Goal: Information Seeking & Learning: Learn about a topic

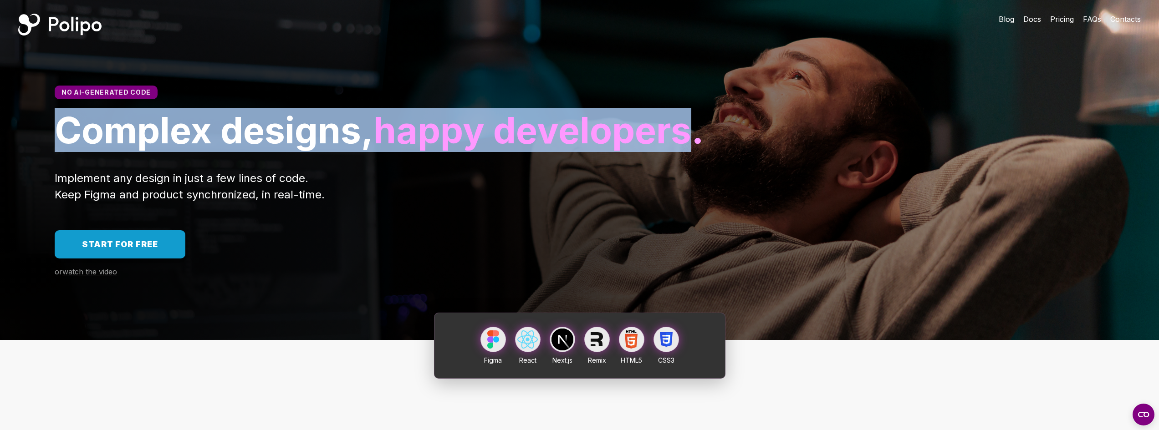
drag, startPoint x: 65, startPoint y: 130, endPoint x: 371, endPoint y: 171, distance: 308.8
click at [371, 152] on h1 "Complex designs, happy developers." at bounding box center [580, 130] width 1050 height 44
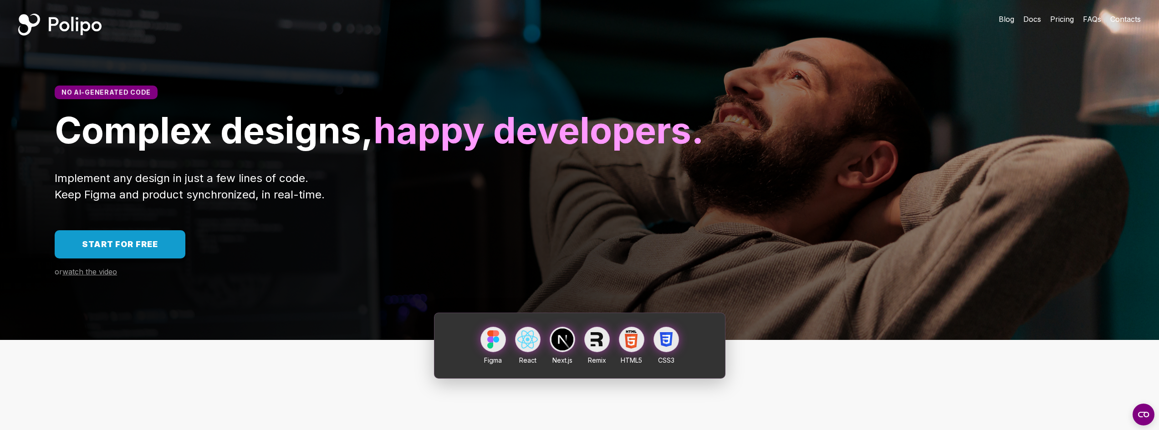
click at [389, 152] on h1 "Complex designs, happy developers." at bounding box center [580, 130] width 1050 height 44
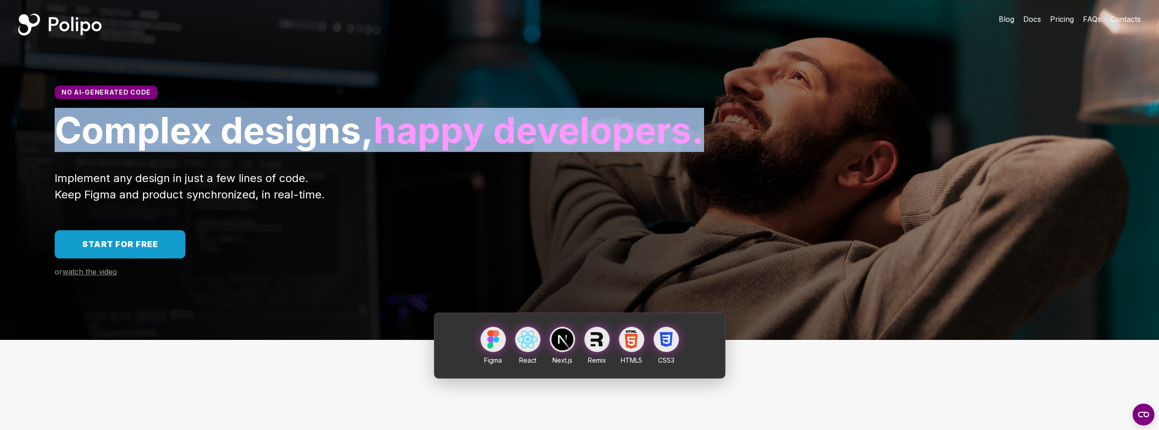
drag, startPoint x: 388, startPoint y: 183, endPoint x: 0, endPoint y: 109, distance: 394.5
click at [0, 109] on div "No AI-generated code Complex designs, happy developers." at bounding box center [579, 119] width 1159 height 67
click at [276, 148] on span "Complex designs," at bounding box center [214, 130] width 319 height 44
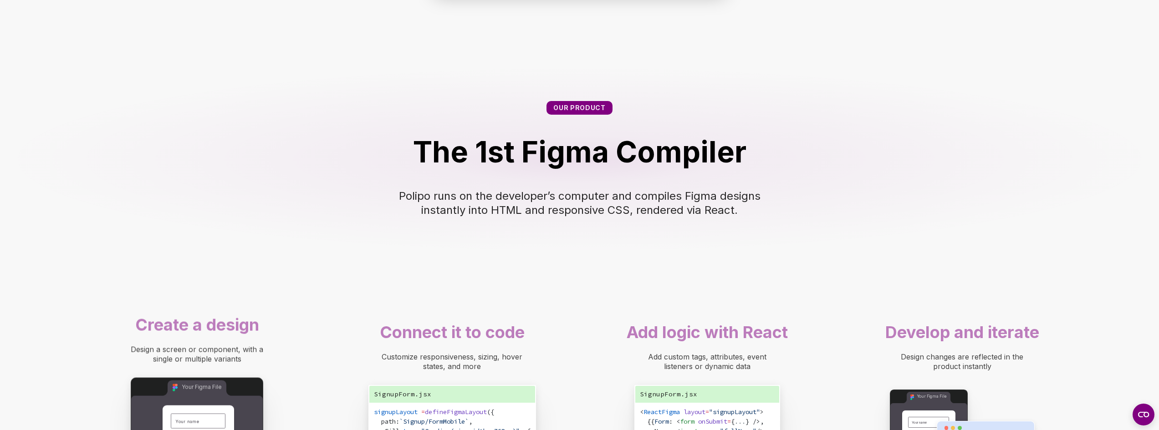
scroll to position [501, 0]
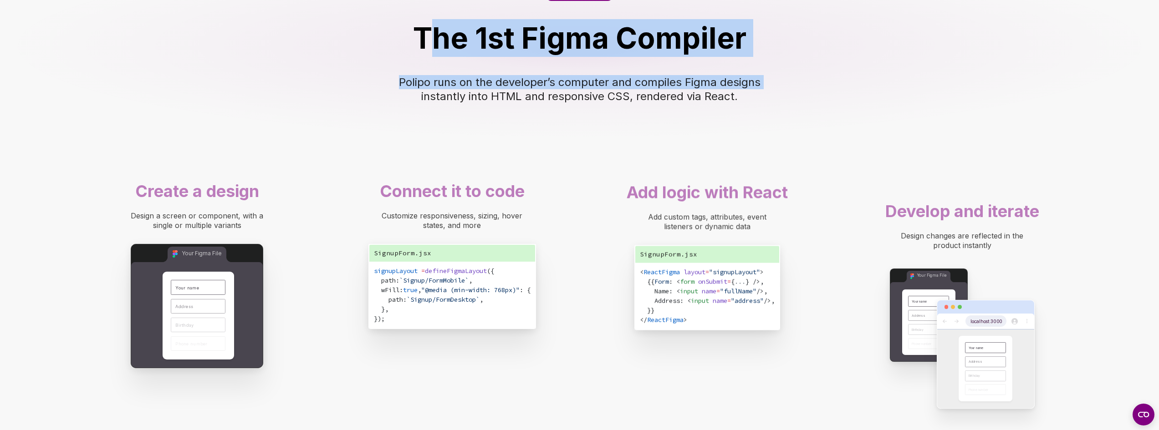
drag, startPoint x: 430, startPoint y: 84, endPoint x: 781, endPoint y: 134, distance: 354.8
click at [771, 121] on div "Our product The 1st Figma Compiler Polipo runs on the developer’s computer and …" at bounding box center [579, 45] width 1159 height 189
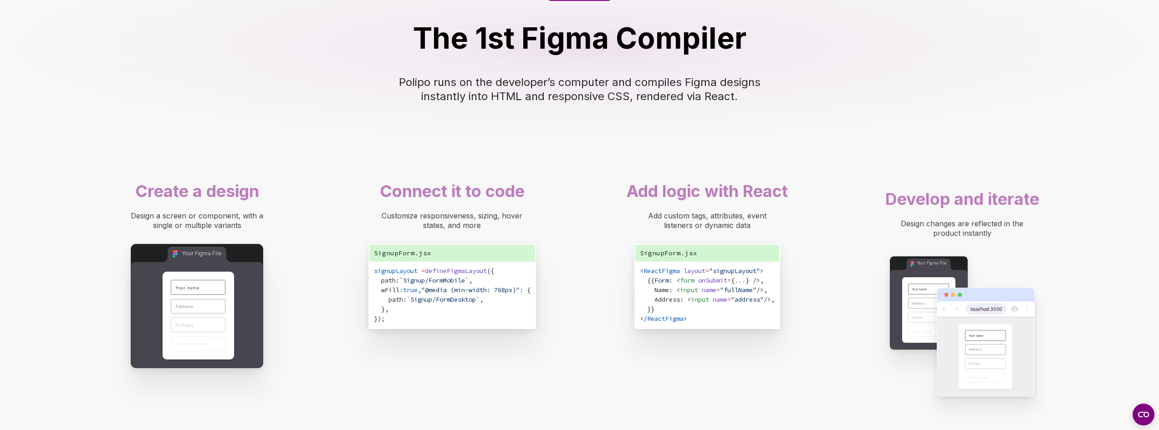
click at [793, 140] on div "Our product The 1st Figma Compiler Polipo runs on the developer’s computer and …" at bounding box center [579, 45] width 1159 height 189
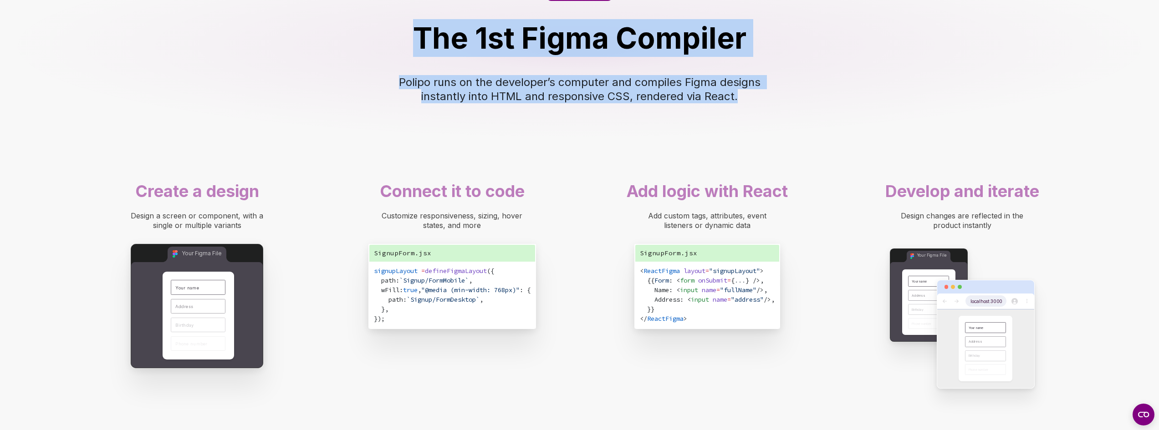
drag, startPoint x: 637, startPoint y: 126, endPoint x: 362, endPoint y: 89, distance: 277.1
click at [362, 89] on div "Our product The 1st Figma Compiler Polipo runs on the developer’s computer and …" at bounding box center [579, 45] width 1159 height 189
click at [372, 57] on div "The 1st Figma Compiler" at bounding box center [579, 38] width 1086 height 38
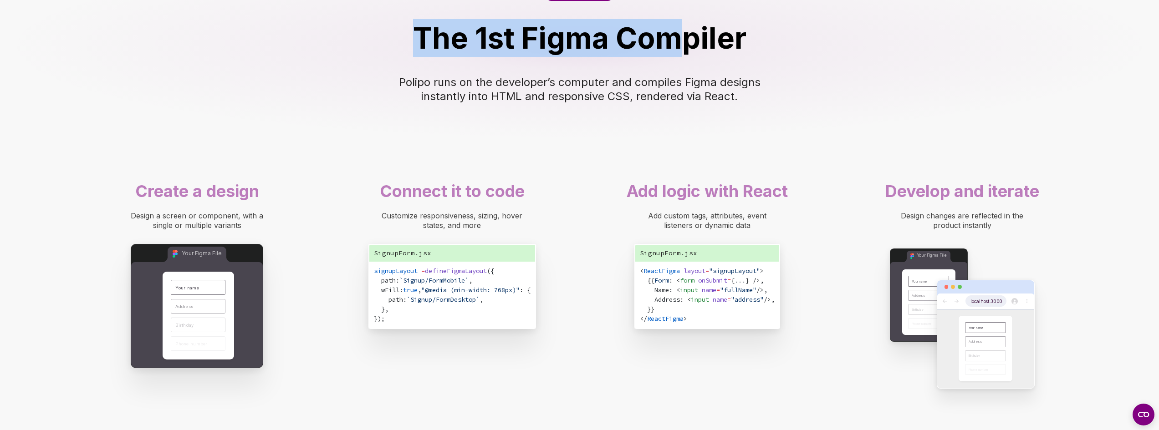
drag, startPoint x: 556, startPoint y: 33, endPoint x: 720, endPoint y: 113, distance: 182.3
click at [686, 86] on div "Our product The 1st Figma Compiler Polipo runs on the developer’s computer and …" at bounding box center [579, 45] width 1159 height 189
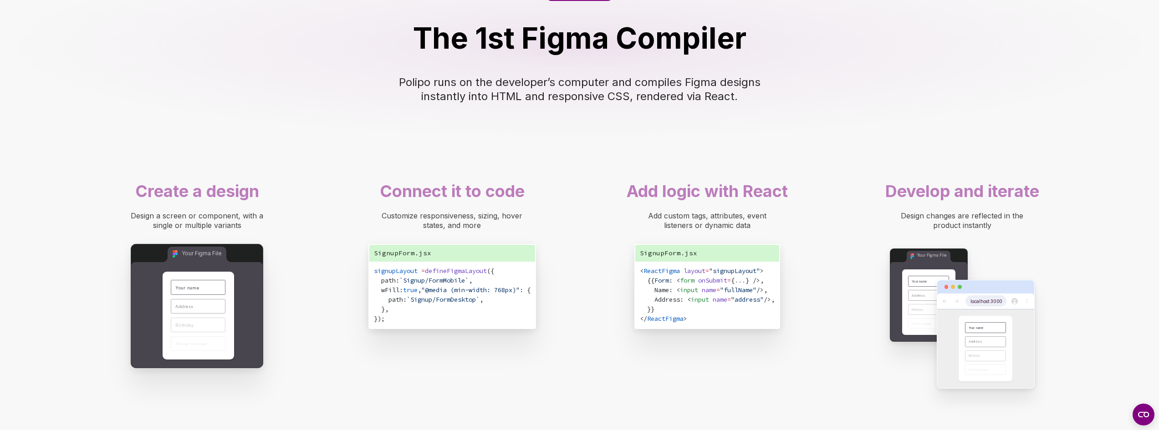
click at [720, 113] on div "Our product The 1st Figma Compiler Polipo runs on the developer’s computer and …" at bounding box center [579, 45] width 1159 height 189
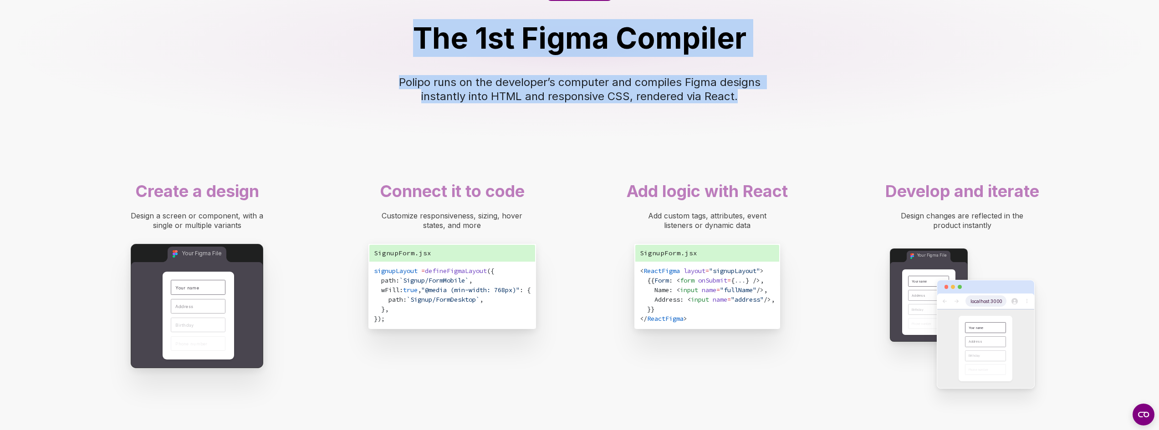
drag, startPoint x: 755, startPoint y: 138, endPoint x: 350, endPoint y: 32, distance: 419.1
click at [350, 32] on div "Our product The 1st Figma Compiler Polipo runs on the developer’s computer and …" at bounding box center [579, 45] width 1159 height 189
click at [472, 29] on div "Our product The 1st Figma Compiler Polipo runs on the developer’s computer and …" at bounding box center [579, 45] width 1159 height 189
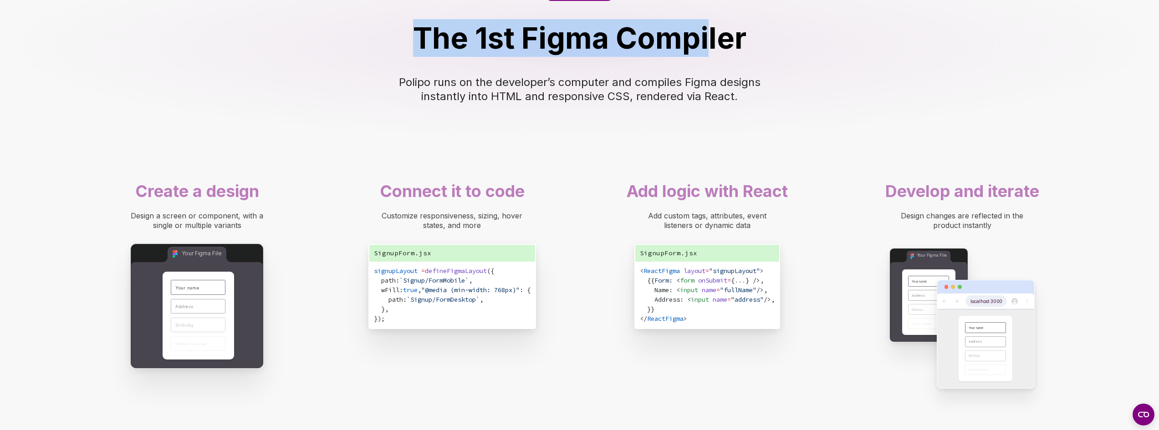
drag, startPoint x: 538, startPoint y: 24, endPoint x: 727, endPoint y: 114, distance: 209.6
click at [715, 106] on div "Our product The 1st Figma Compiler Polipo runs on the developer’s computer and …" at bounding box center [579, 45] width 1159 height 189
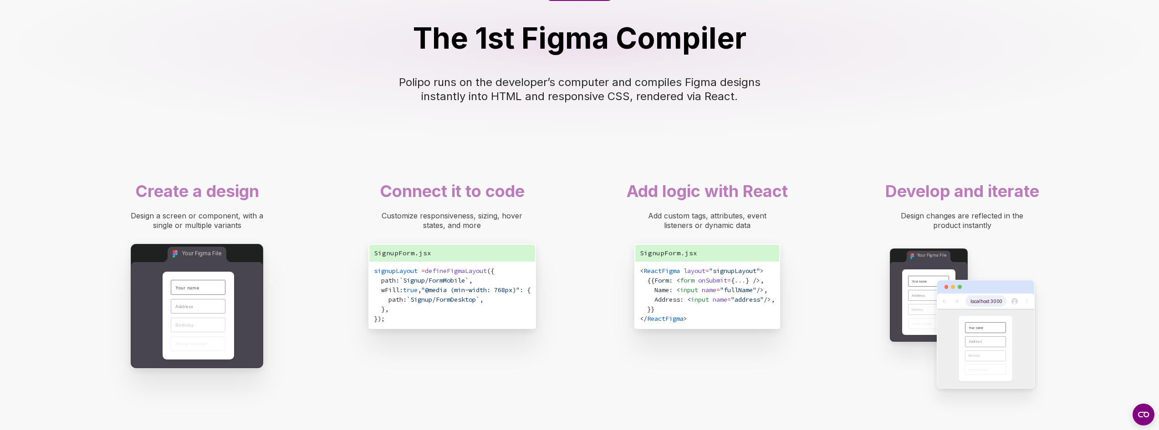
click at [744, 103] on span "Polipo runs on the developer’s computer and compiles Figma designs instantly in…" at bounding box center [581, 89] width 365 height 27
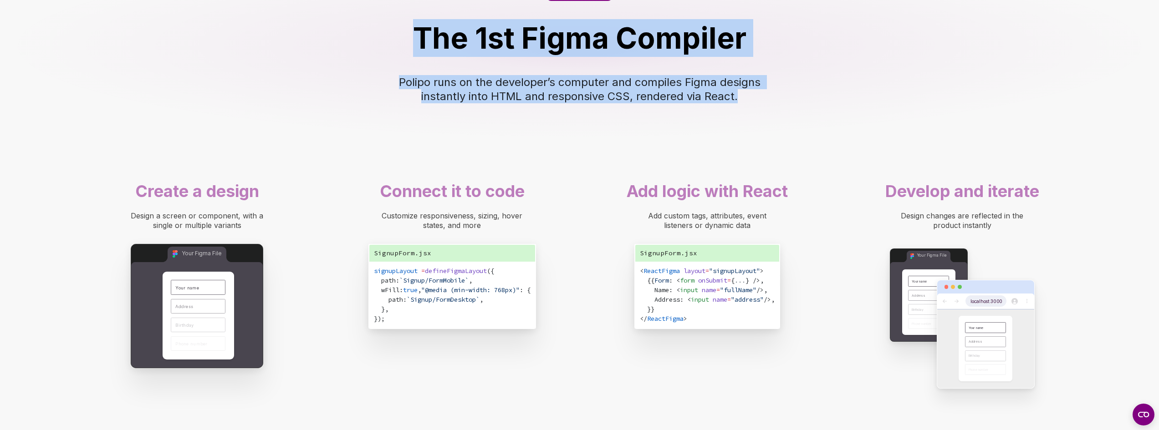
drag, startPoint x: 733, startPoint y: 139, endPoint x: 531, endPoint y: 38, distance: 226.3
click at [541, 33] on div "Our product The 1st Figma Compiler Polipo runs on the developer’s computer and …" at bounding box center [579, 45] width 1159 height 189
click at [521, 42] on div "Our product The 1st Figma Compiler Polipo runs on the developer’s computer and …" at bounding box center [579, 45] width 1159 height 189
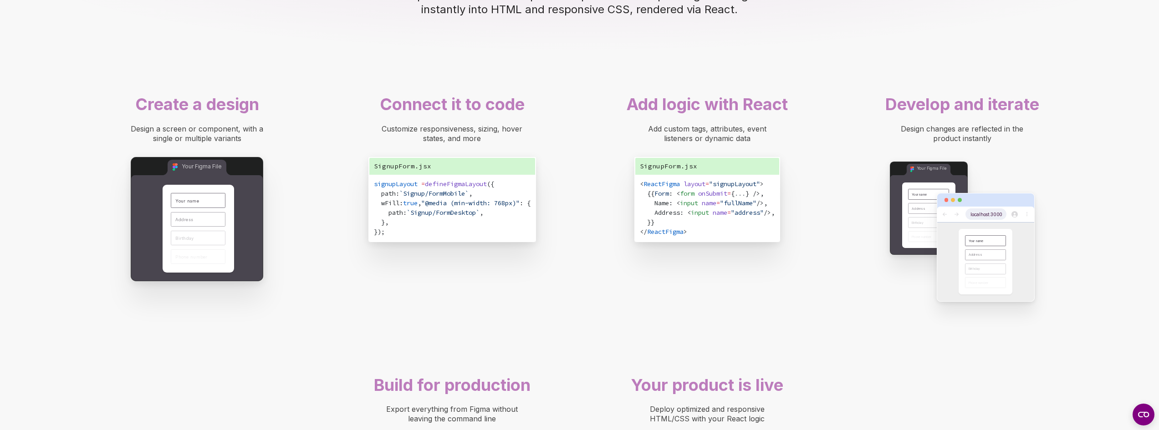
scroll to position [592, 0]
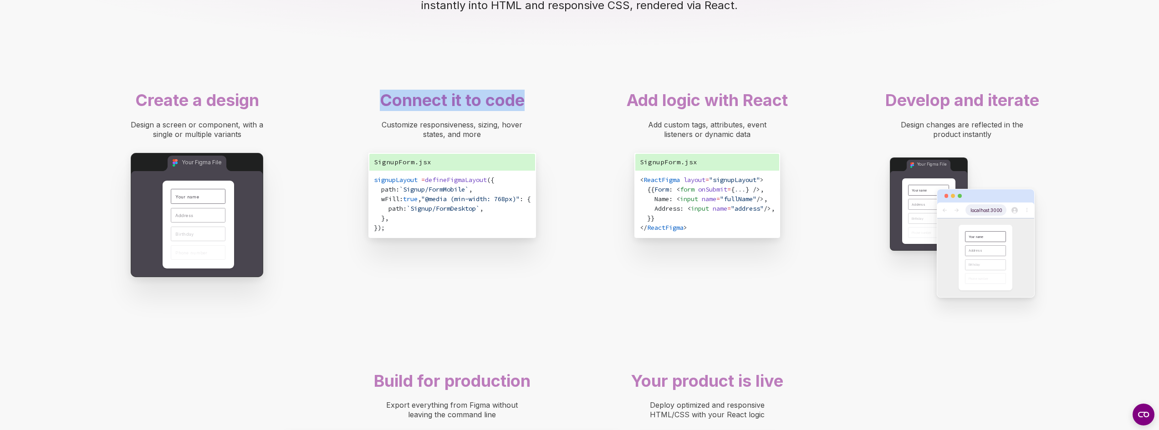
drag, startPoint x: 377, startPoint y: 133, endPoint x: 532, endPoint y: 144, distance: 155.7
click at [532, 111] on div "Connect it to code" at bounding box center [453, 100] width 210 height 21
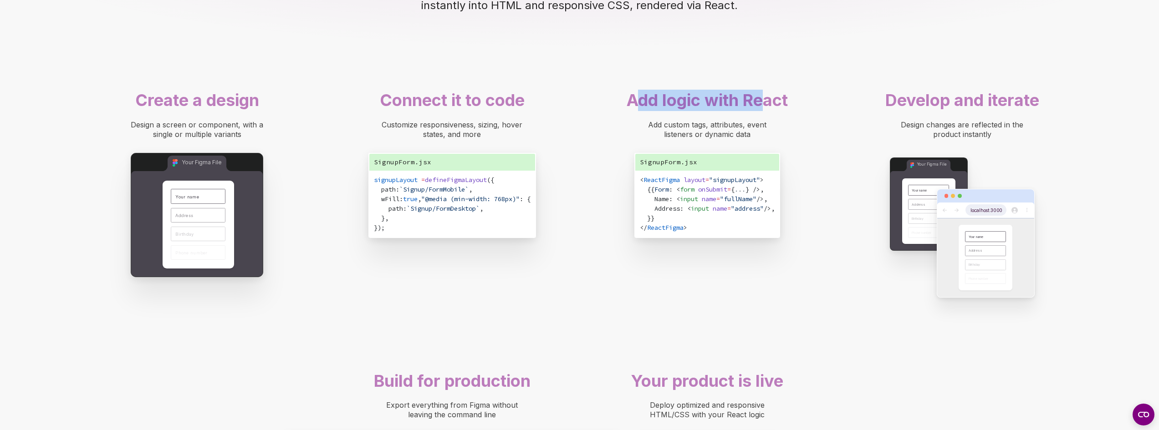
drag, startPoint x: 639, startPoint y: 148, endPoint x: 788, endPoint y: 176, distance: 152.1
click at [771, 159] on div "Add logic with React Add custom tags, attributes, event listeners or dynamic da…" at bounding box center [707, 166] width 219 height 162
click at [790, 139] on div "Add custom tags, attributes, event listeners or dynamic data" at bounding box center [708, 129] width 210 height 19
drag, startPoint x: 752, startPoint y: 176, endPoint x: 624, endPoint y: 146, distance: 132.0
click at [624, 146] on div "Add logic with React Add custom tags, attributes, event listeners or dynamic da…" at bounding box center [707, 166] width 219 height 162
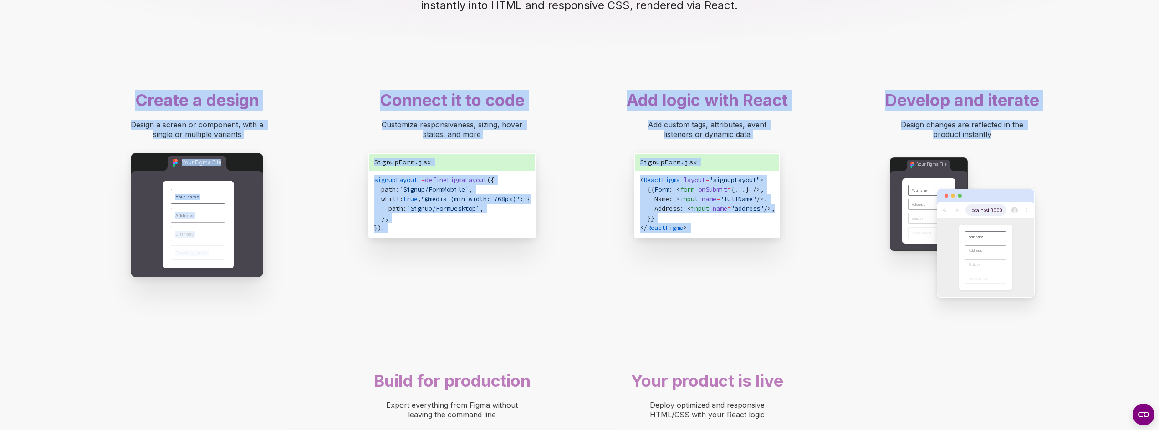
drag, startPoint x: 1029, startPoint y: 177, endPoint x: 778, endPoint y: 116, distance: 258.8
click at [778, 116] on div "Figma React Next.js Remix HTML5 CSS3 Our product The 1st Figma Compiler Polipo …" at bounding box center [579, 223] width 1159 height 1005
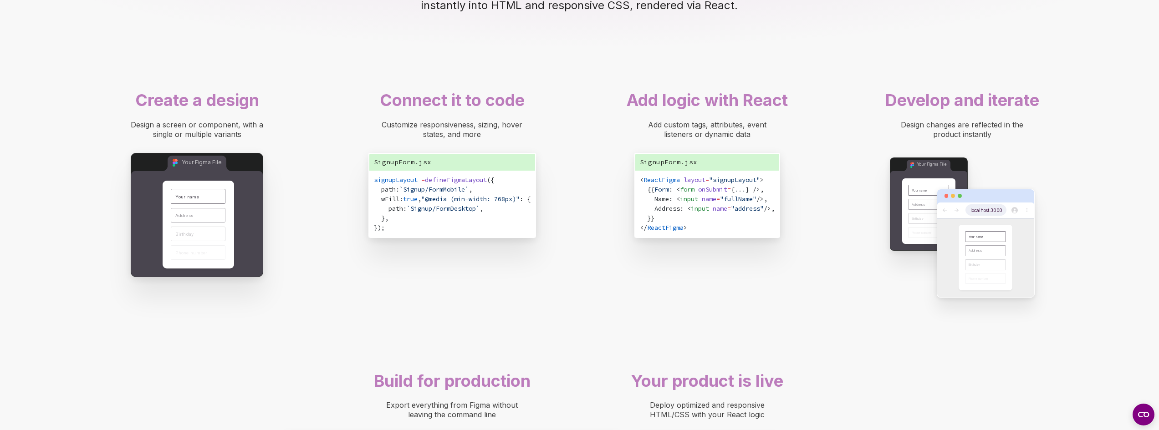
drag, startPoint x: 380, startPoint y: 170, endPoint x: 367, endPoint y: 169, distance: 13.3
click at [367, 139] on div "Customize responsiveness, sizing, hover states, and more" at bounding box center [453, 129] width 210 height 19
click at [456, 139] on div "Customize responsiveness, sizing, hover states, and more" at bounding box center [452, 129] width 146 height 19
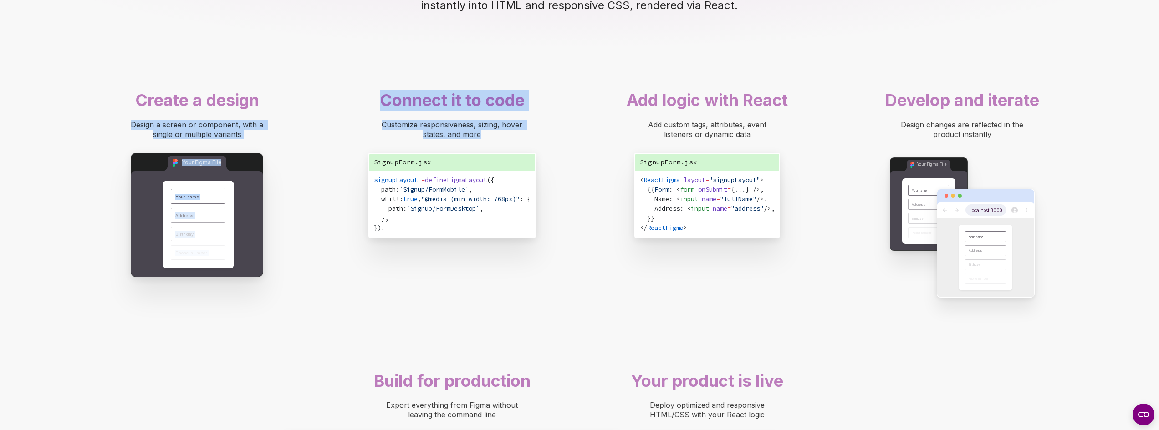
drag, startPoint x: 481, startPoint y: 183, endPoint x: 317, endPoint y: 156, distance: 166.2
click at [317, 156] on div "Create a design Design a screen or component, with a single or multiple variant…" at bounding box center [579, 373] width 1159 height 576
click at [394, 139] on span "Customize responsiveness, sizing, hover states, and more" at bounding box center [453, 129] width 143 height 19
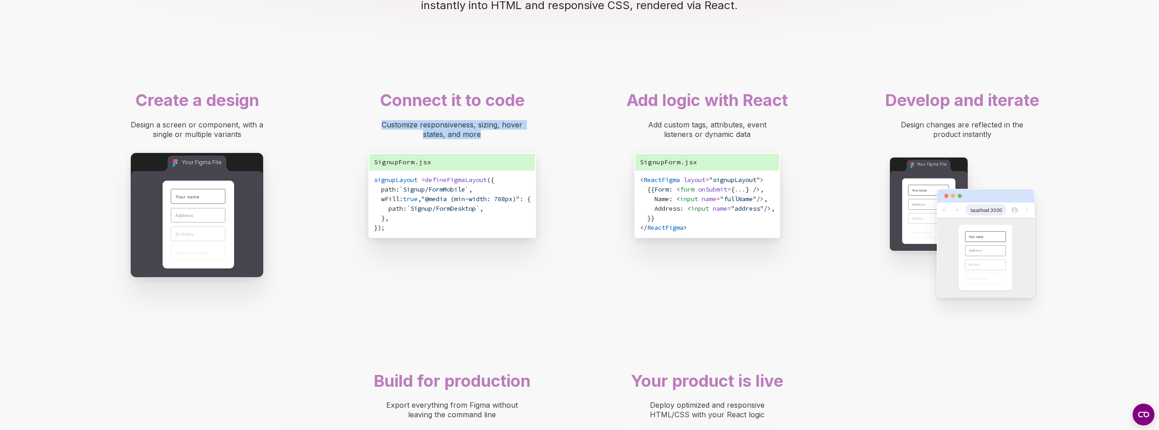
drag, startPoint x: 495, startPoint y: 179, endPoint x: 352, endPoint y: 164, distance: 144.3
click at [352, 139] on div "Customize responsiveness, sizing, hover states, and more" at bounding box center [453, 129] width 210 height 19
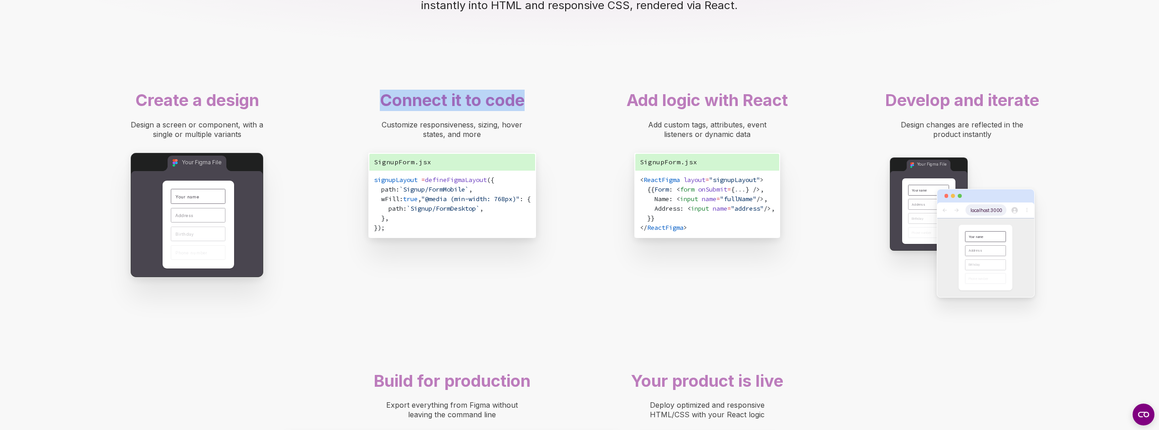
drag, startPoint x: 525, startPoint y: 153, endPoint x: 536, endPoint y: 153, distance: 10.9
click at [536, 111] on div "Connect it to code" at bounding box center [453, 100] width 210 height 21
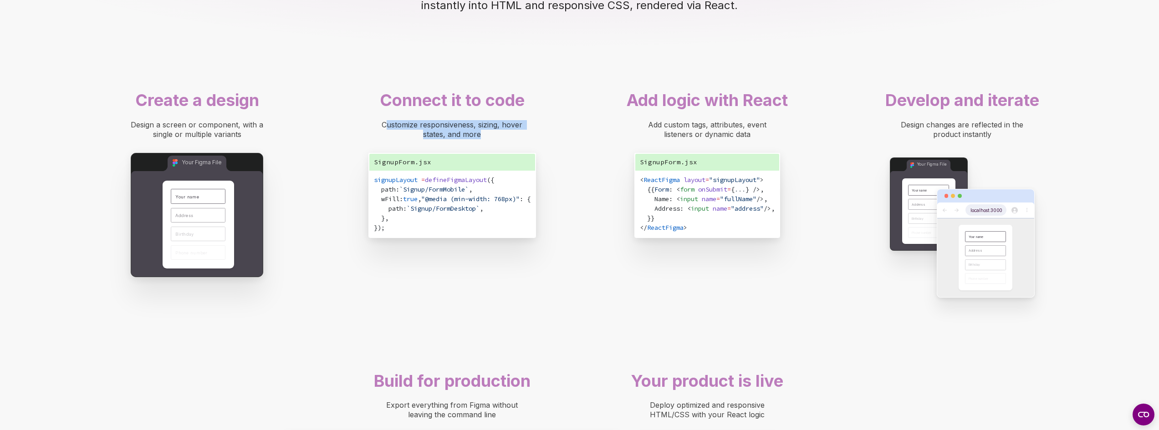
drag, startPoint x: 486, startPoint y: 178, endPoint x: 386, endPoint y: 163, distance: 101.3
click at [386, 163] on div "Connect it to code Customize responsiveness, sizing, hover states, and more Sig…" at bounding box center [452, 166] width 219 height 162
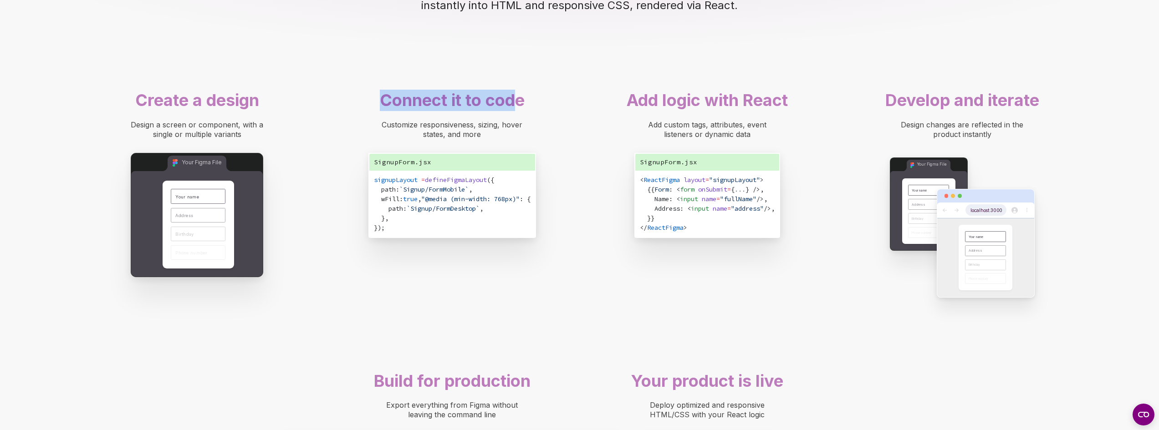
drag, startPoint x: 483, startPoint y: 142, endPoint x: 518, endPoint y: 142, distance: 34.6
click at [518, 111] on div "Connect it to code" at bounding box center [453, 100] width 210 height 21
click at [521, 139] on span "Customize responsiveness, sizing, hover states, and more" at bounding box center [453, 129] width 143 height 19
drag, startPoint x: 181, startPoint y: 169, endPoint x: 142, endPoint y: 167, distance: 39.7
click at [142, 139] on div "Design a screen or component, with a single or multiple variants" at bounding box center [197, 129] width 146 height 19
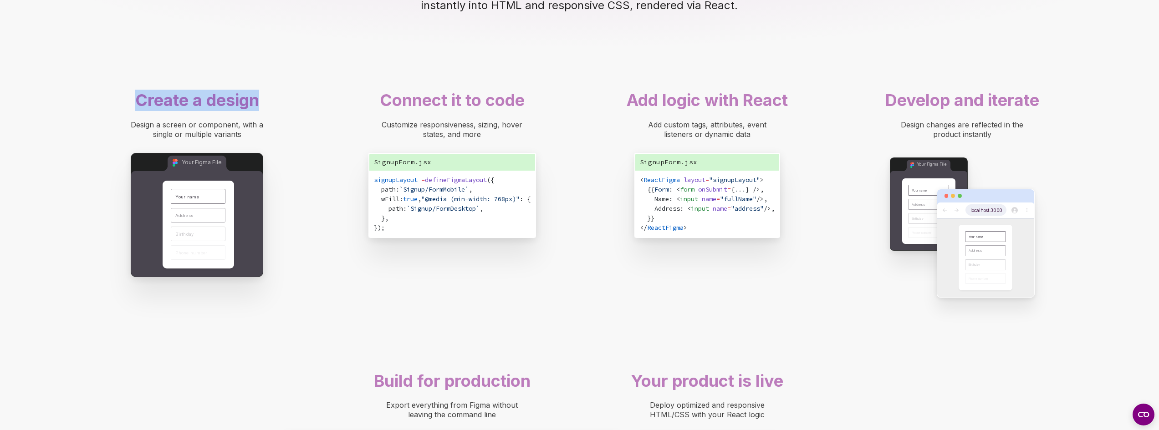
drag, startPoint x: 228, startPoint y: 148, endPoint x: 292, endPoint y: 154, distance: 63.6
click at [292, 111] on div "Create a design" at bounding box center [197, 100] width 210 height 21
click at [336, 167] on div "Create a design Design a screen or component, with a single or multiple variant…" at bounding box center [579, 373] width 1159 height 576
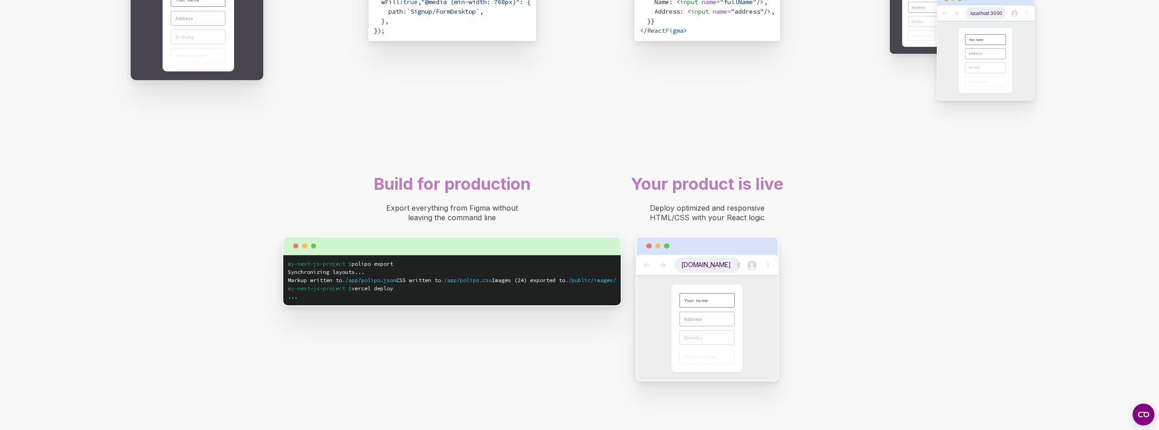
scroll to position [865, 0]
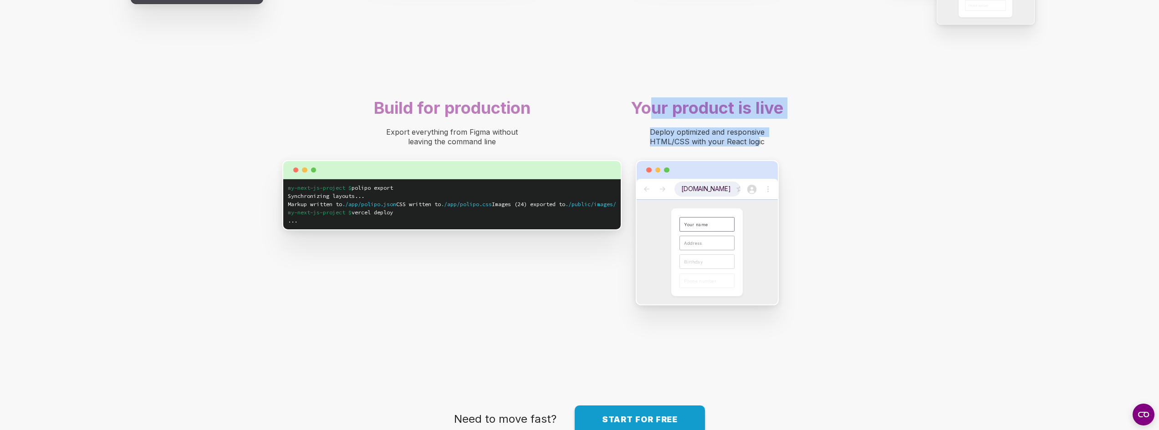
drag, startPoint x: 652, startPoint y: 146, endPoint x: 757, endPoint y: 181, distance: 110.0
click at [757, 181] on div "Your product is live Deploy optimized and responsive HTML/CSS with your React l…" at bounding box center [707, 204] width 219 height 222
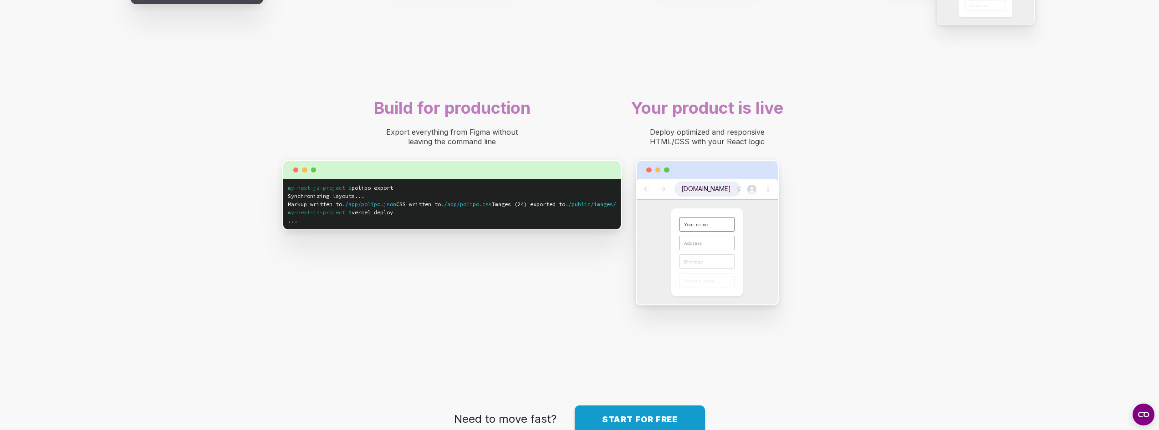
click at [776, 147] on div "Deploy optimized and responsive HTML/CSS with your React logic" at bounding box center [708, 137] width 146 height 19
drag, startPoint x: 496, startPoint y: 182, endPoint x: 381, endPoint y: 171, distance: 115.3
click at [381, 147] on div "Export everything from Figma without leaving the command line" at bounding box center [452, 137] width 146 height 19
drag, startPoint x: 380, startPoint y: 154, endPoint x: 537, endPoint y: 187, distance: 160.7
click at [515, 181] on div "Build for production Export everything from Figma without leaving the command l…" at bounding box center [452, 166] width 219 height 147
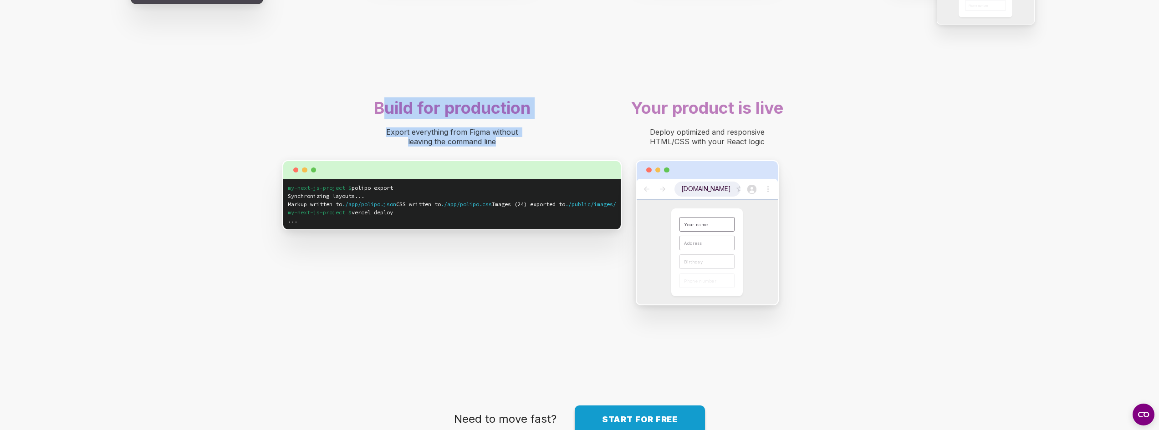
click at [537, 147] on div "Export everything from Figma without leaving the command line" at bounding box center [453, 137] width 210 height 19
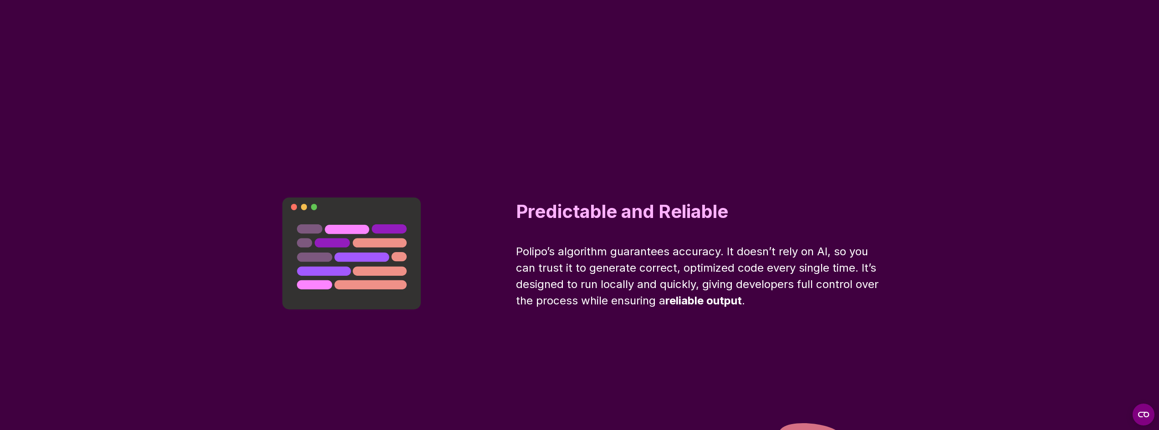
scroll to position [4874, 0]
